Goal: Task Accomplishment & Management: Use online tool/utility

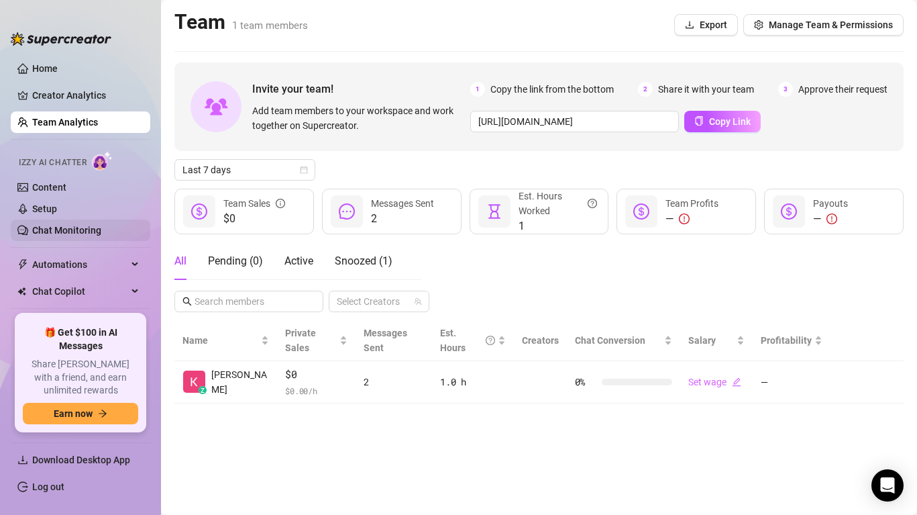
click at [84, 232] on link "Chat Monitoring" at bounding box center [66, 230] width 69 height 11
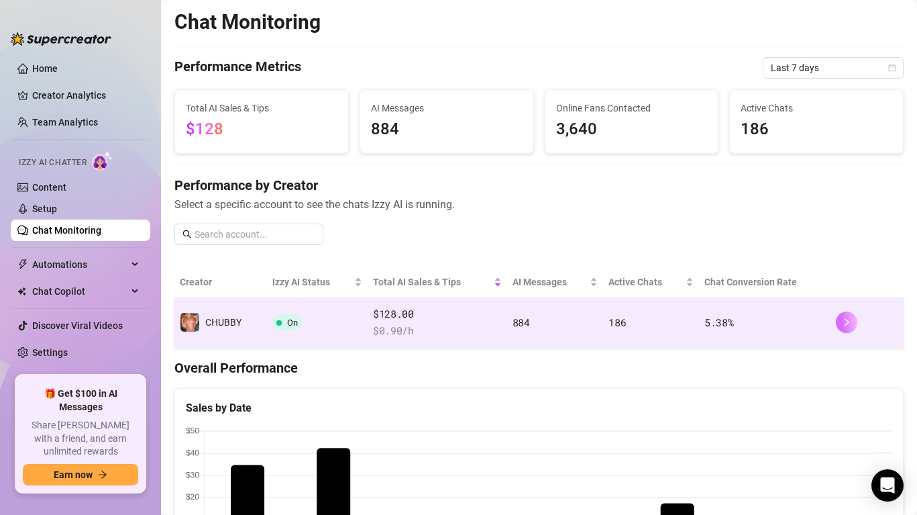
click at [842, 322] on icon "right" at bounding box center [846, 321] width 9 height 9
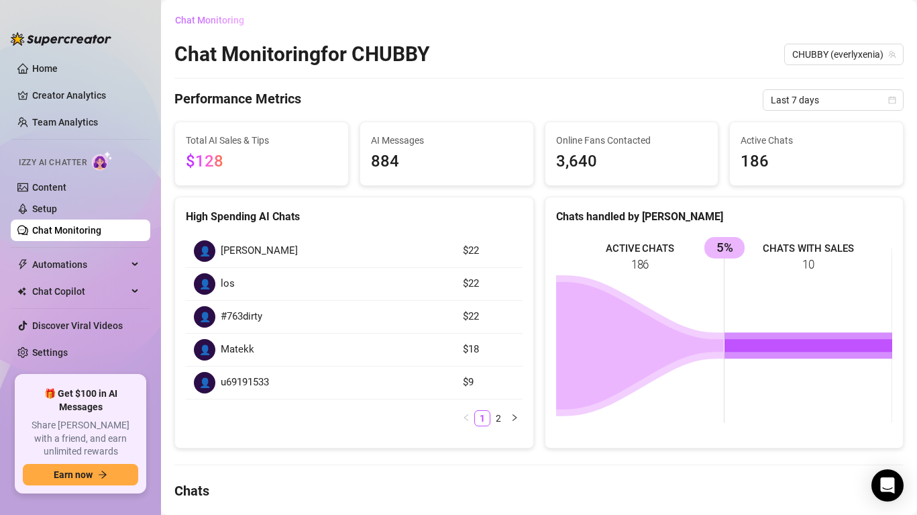
click at [227, 20] on span "Chat Monitoring" at bounding box center [209, 20] width 69 height 11
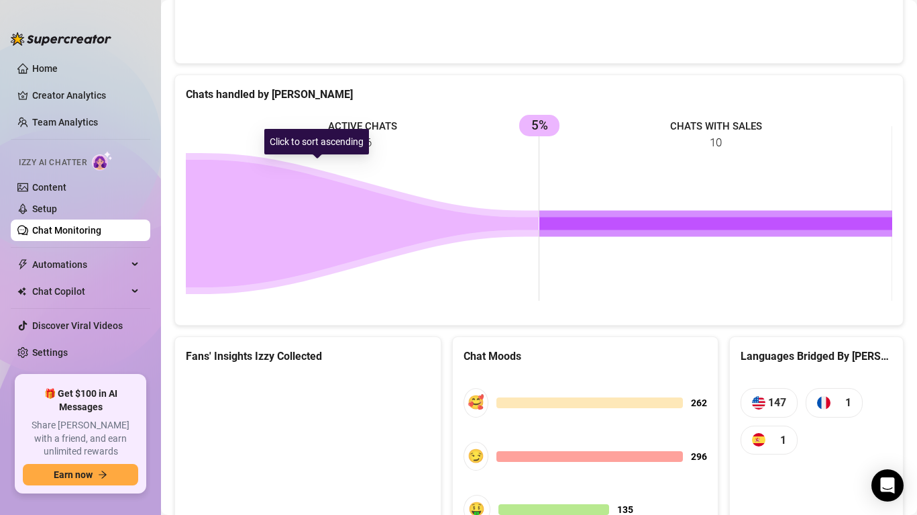
scroll to position [635, 0]
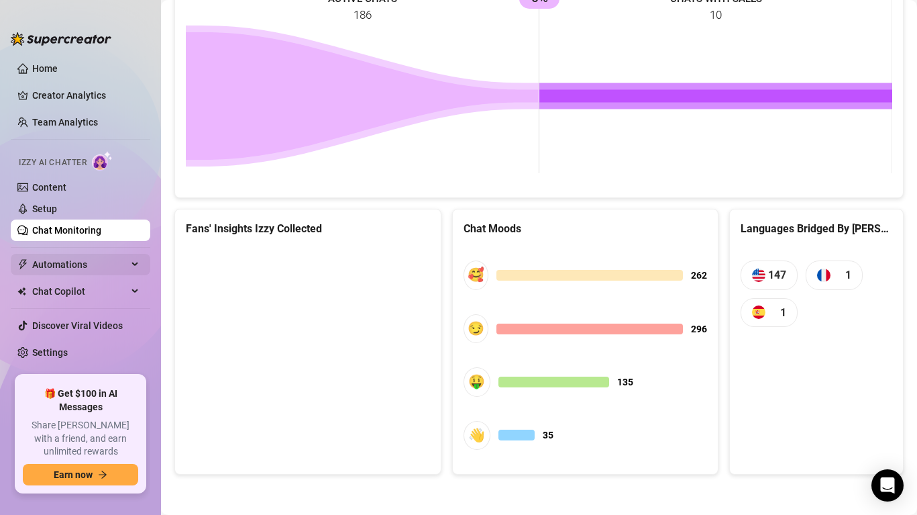
click at [95, 262] on span "Automations" at bounding box center [79, 264] width 95 height 21
